Goal: Information Seeking & Learning: Understand process/instructions

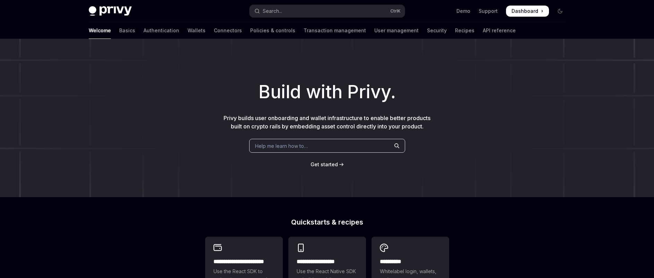
click at [475, 31] on div "Welcome Basics Authentication Wallets Connectors Policies & controls Transactio…" at bounding box center [327, 30] width 510 height 17
click at [483, 31] on link "API reference" at bounding box center [499, 30] width 33 height 17
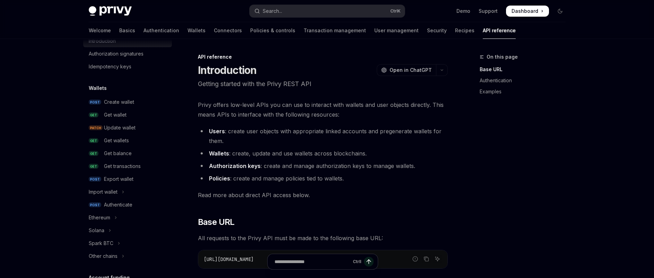
scroll to position [139, 0]
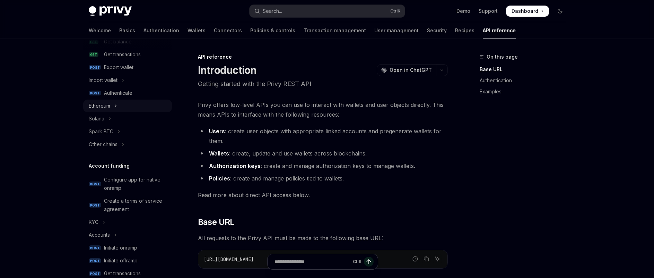
click at [111, 106] on button "Ethereum" at bounding box center [127, 106] width 89 height 12
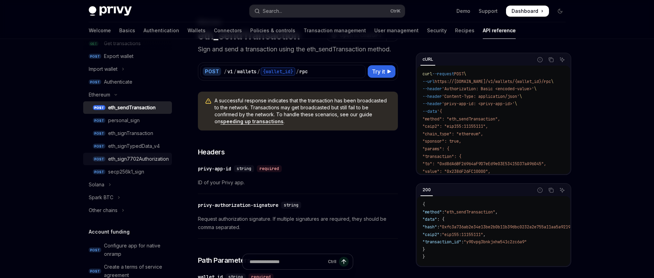
scroll to position [139, 0]
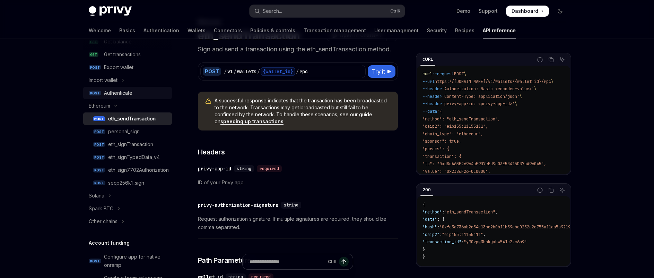
click at [120, 96] on div "Authenticate" at bounding box center [118, 93] width 28 height 8
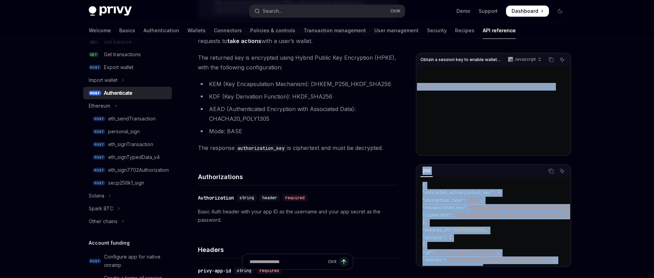
scroll to position [53, 668]
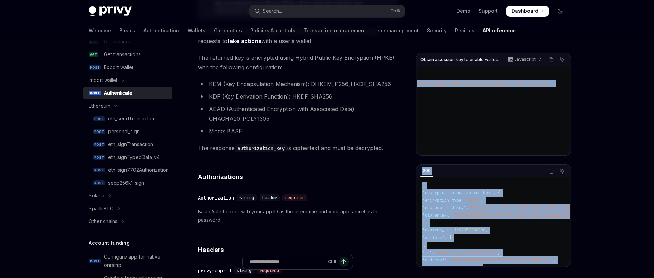
drag, startPoint x: 426, startPoint y: 133, endPoint x: 555, endPoint y: 78, distance: 140.6
click at [555, 78] on code "const url = '[URL][DOMAIN_NAME]' ; const options = { method: 'POST' , headers: …" at bounding box center [369, 87] width 403 height 135
copy span "body: '{"user_jwt":"[SECURITY_DATA]","encryption_type":"HPKE","recipient_public…"
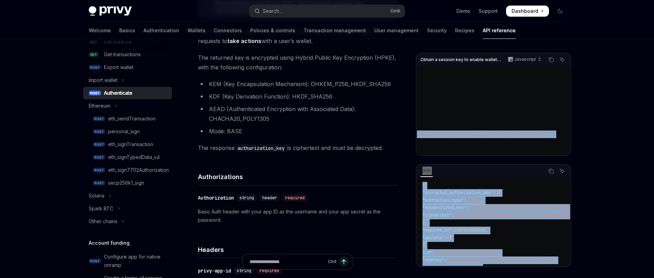
scroll to position [0, 0]
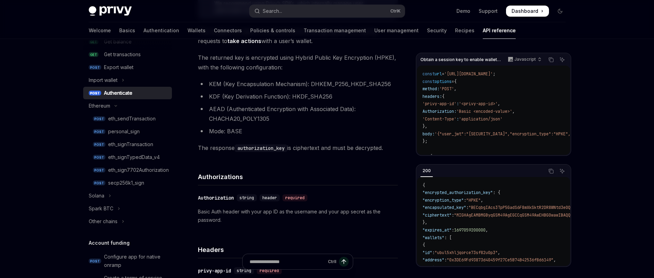
click at [424, 130] on code "const url = '[URL][DOMAIN_NAME]' ; const options = { method: 'POST' , headers: …" at bounding box center [624, 137] width 403 height 135
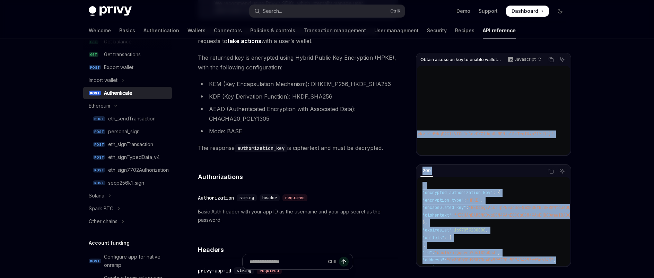
scroll to position [0, 668]
drag, startPoint x: 427, startPoint y: 132, endPoint x: 554, endPoint y: 133, distance: 127.2
click at [554, 133] on code "const url = '[URL][DOMAIN_NAME]' ; const options = { method: 'POST' , headers: …" at bounding box center [369, 137] width 403 height 135
copy span "body: '{"user_jwt":"[SECURITY_DATA]","encryption_type":"HPKE","recipient_public…"
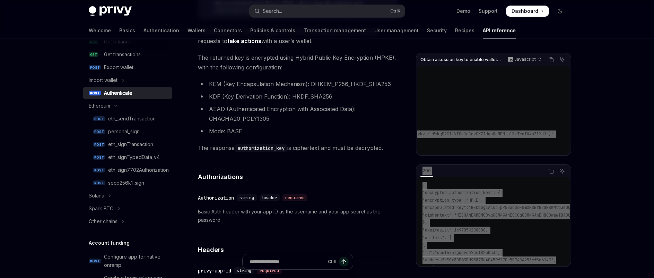
scroll to position [0, 0]
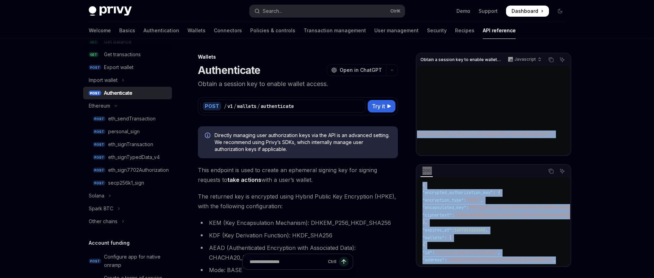
click at [529, 10] on span "Dashboard" at bounding box center [525, 11] width 27 height 7
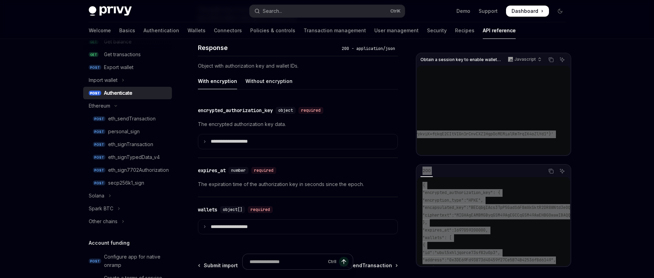
scroll to position [555, 0]
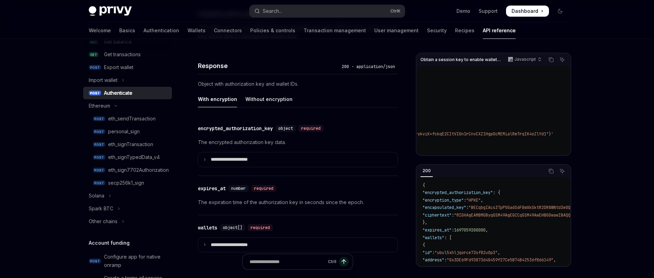
click at [204, 128] on div "encrypted_authorization_key" at bounding box center [235, 128] width 75 height 7
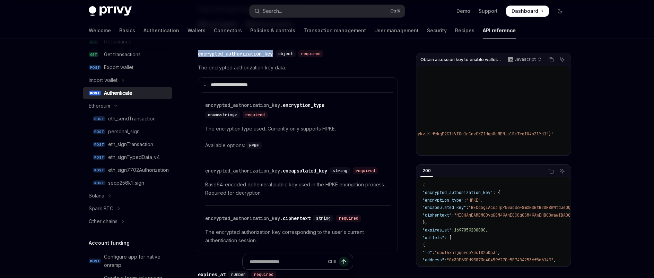
click at [204, 128] on div "**********" at bounding box center [298, 151] width 200 height 220
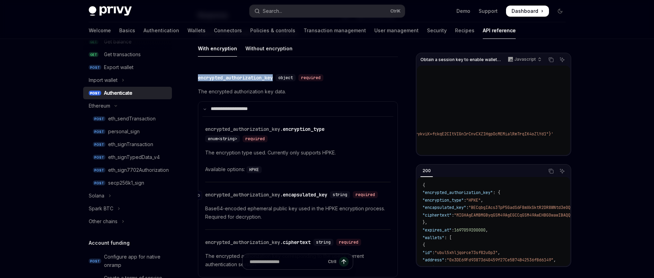
scroll to position [601, 0]
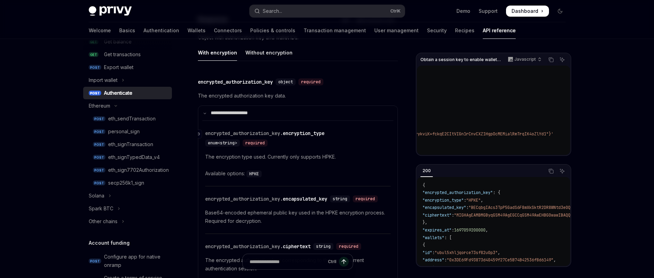
click at [248, 133] on span "encrypted_authorization_key." at bounding box center [244, 133] width 78 height 6
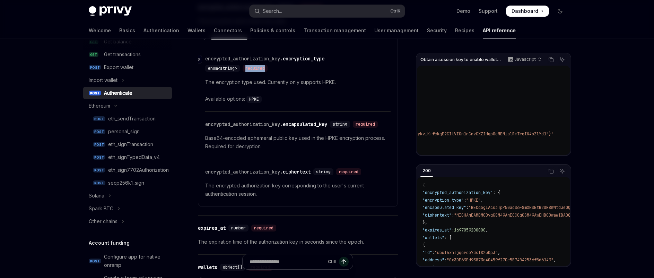
click at [248, 133] on div "​ encrypted_authorization_key. encryption_type enum<string> required The encryp…" at bounding box center [297, 126] width 191 height 161
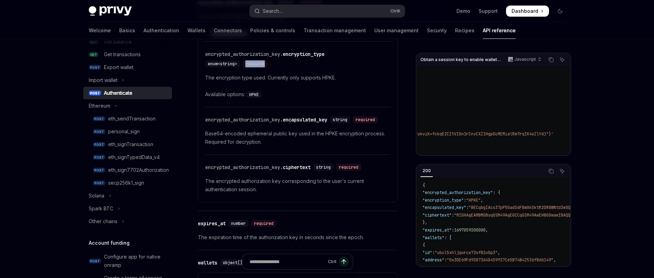
scroll to position [684, 0]
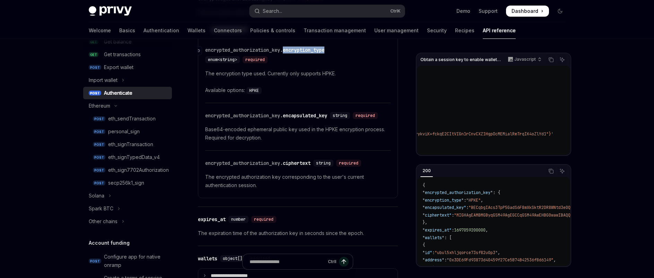
drag, startPoint x: 287, startPoint y: 50, endPoint x: 329, endPoint y: 49, distance: 42.7
click at [325, 49] on div "encrypted_authorization_key. encryption_type" at bounding box center [264, 49] width 119 height 7
copy div "encryption_type"
drag, startPoint x: 286, startPoint y: 115, endPoint x: 335, endPoint y: 116, distance: 48.2
click at [335, 116] on div "​ encrypted_authorization_key. encapsulated_key string required" at bounding box center [292, 115] width 175 height 7
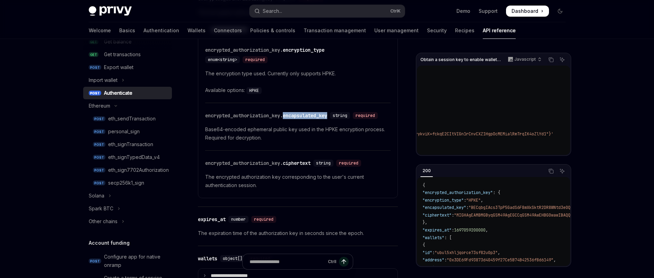
copy div "encapsulated_key"
drag, startPoint x: 288, startPoint y: 171, endPoint x: 315, endPoint y: 173, distance: 27.1
click at [311, 166] on div "encrypted_authorization_key. ciphertext" at bounding box center [257, 162] width 105 height 7
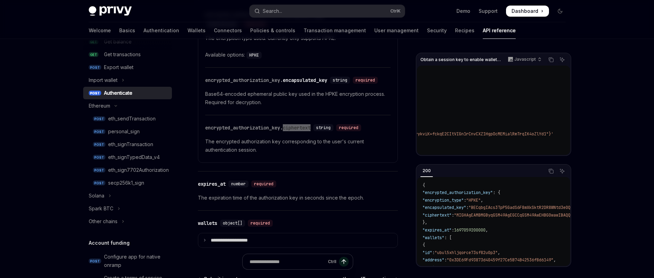
scroll to position [634, 0]
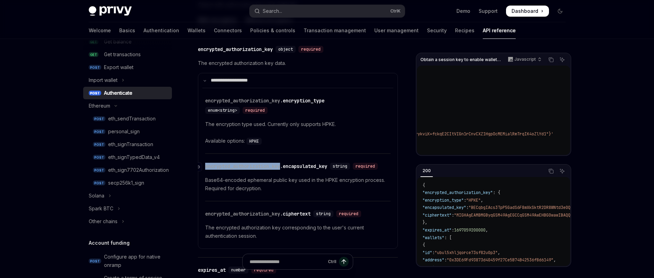
drag, startPoint x: 206, startPoint y: 166, endPoint x: 284, endPoint y: 170, distance: 78.4
click at [284, 170] on div "​ encrypted_authorization_key. encapsulated_key string required" at bounding box center [292, 166] width 175 height 7
copy span "encrypted_authorization_key"
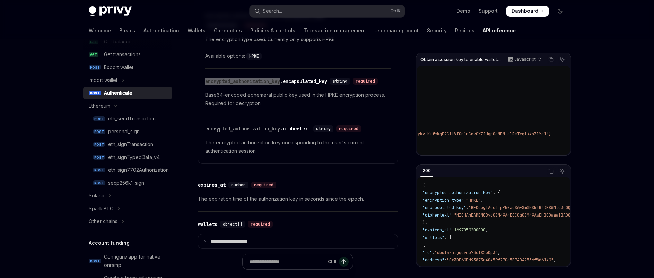
scroll to position [738, 0]
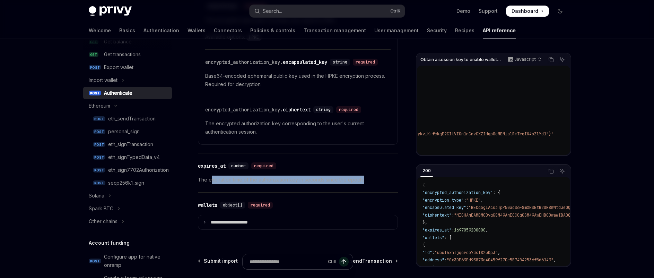
drag, startPoint x: 215, startPoint y: 192, endPoint x: 372, endPoint y: 196, distance: 156.4
click at [372, 192] on div "​ expires_at number required The expiration time of the authorization key in se…" at bounding box center [298, 172] width 200 height 39
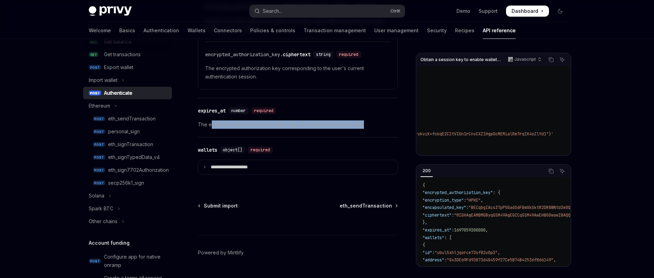
scroll to position [807, 0]
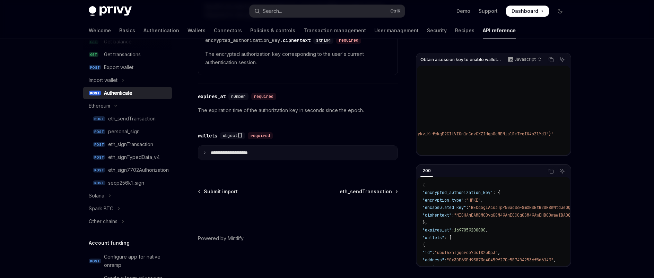
click at [207, 160] on summary "**********" at bounding box center [297, 153] width 199 height 15
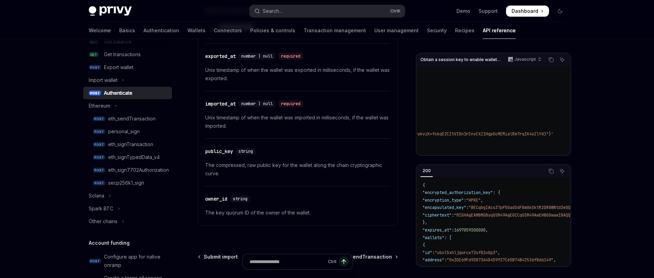
scroll to position [1213, 0]
click at [120, 111] on button "Ethereum" at bounding box center [127, 106] width 89 height 12
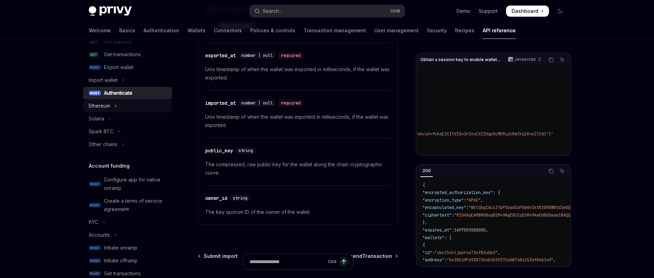
click at [118, 106] on button "Ethereum" at bounding box center [127, 106] width 89 height 12
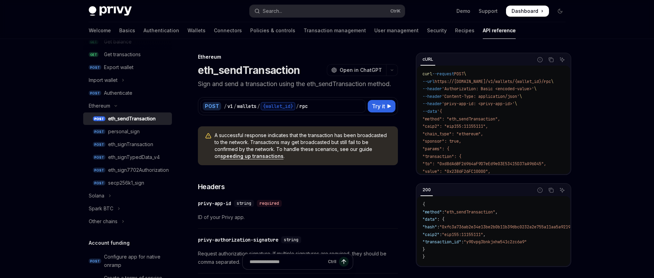
click at [124, 119] on div "eth_sendTransaction" at bounding box center [131, 118] width 47 height 8
click at [119, 91] on div "Authenticate" at bounding box center [118, 93] width 28 height 8
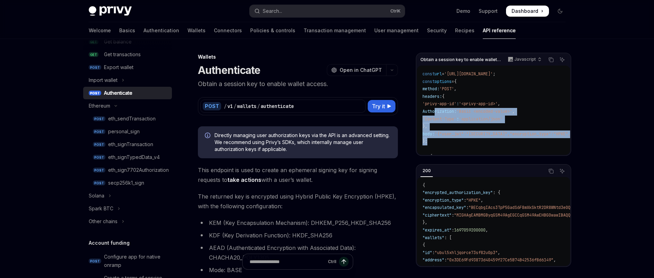
drag, startPoint x: 434, startPoint y: 112, endPoint x: 527, endPoint y: 142, distance: 97.9
click at [527, 142] on code "const url = '[URL][DOMAIN_NAME]' ; const options = { method: 'POST' , headers: …" at bounding box center [624, 137] width 403 height 135
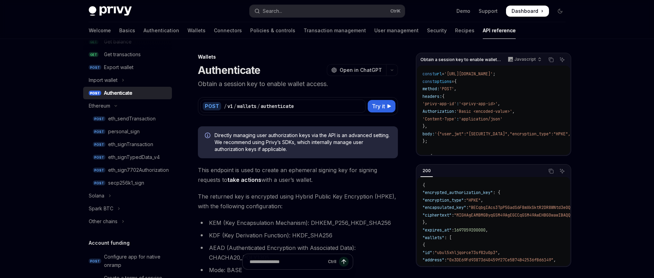
click at [433, 115] on code "const url = '[URL][DOMAIN_NAME]' ; const options = { method: 'POST' , headers: …" at bounding box center [624, 137] width 403 height 135
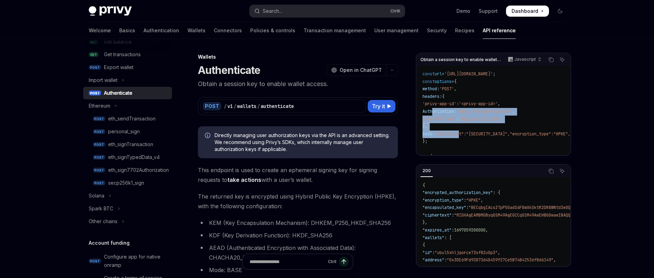
drag, startPoint x: 432, startPoint y: 109, endPoint x: 465, endPoint y: 137, distance: 43.0
click at [465, 137] on code "const url = '[URL][DOMAIN_NAME]' ; const options = { method: 'POST' , headers: …" at bounding box center [624, 137] width 403 height 135
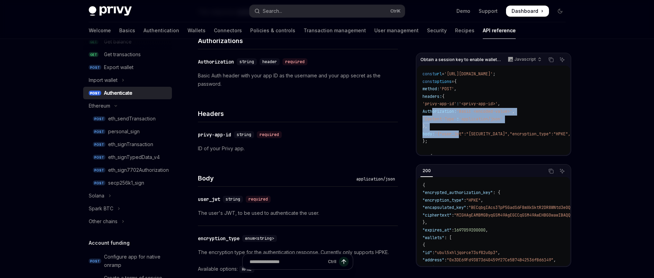
scroll to position [277, 0]
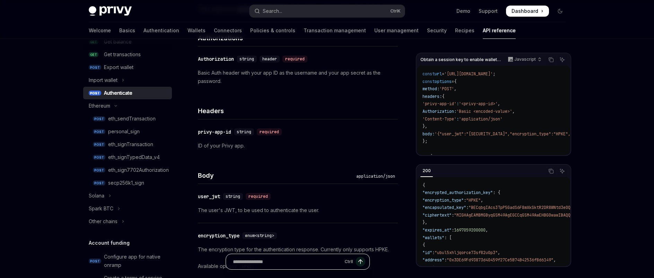
click at [272, 256] on input "Ask a question..." at bounding box center [287, 261] width 109 height 15
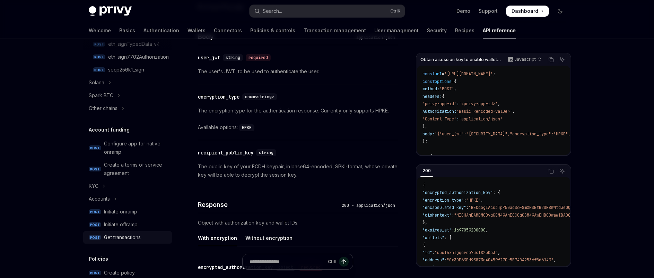
scroll to position [123, 0]
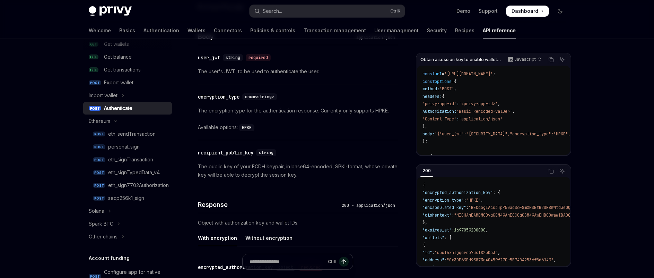
click at [125, 108] on div "Authenticate" at bounding box center [118, 108] width 28 height 8
type textarea "*"
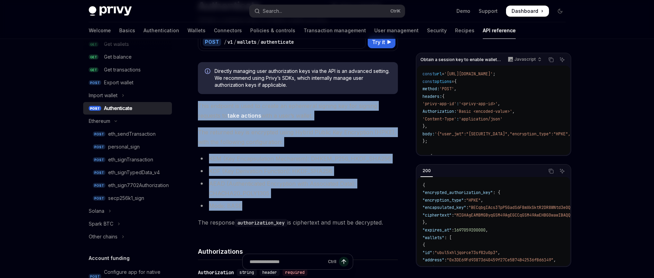
scroll to position [69, 0]
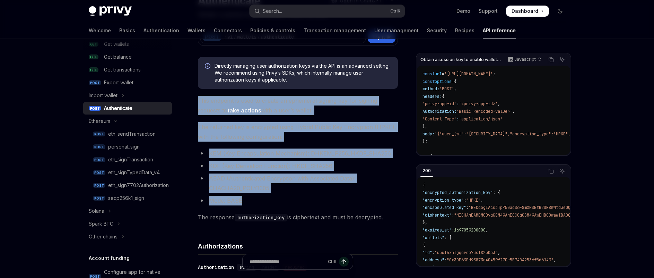
drag, startPoint x: 193, startPoint y: 131, endPoint x: 392, endPoint y: 221, distance: 218.3
copy div "This endpoint is used to create an ephemeral signing key for signing requests t…"
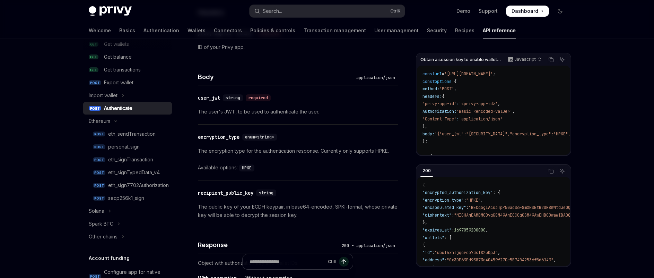
scroll to position [381, 0]
